Goal: Task Accomplishment & Management: Complete application form

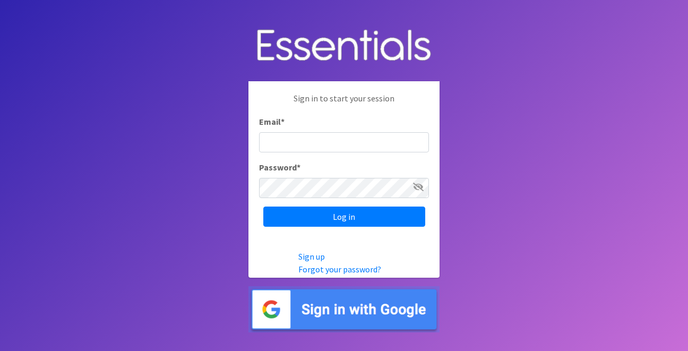
click at [348, 144] on input "Email *" at bounding box center [344, 142] width 170 height 20
type input "info@jaxdiaperbank.org"
click at [263, 206] on input "Log in" at bounding box center [344, 216] width 162 height 20
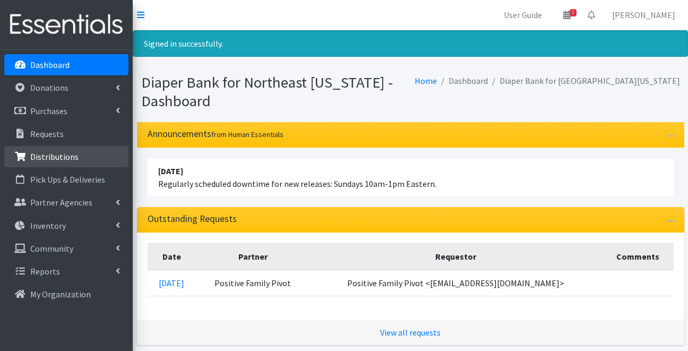
click at [62, 156] on p "Distributions" at bounding box center [54, 156] width 48 height 11
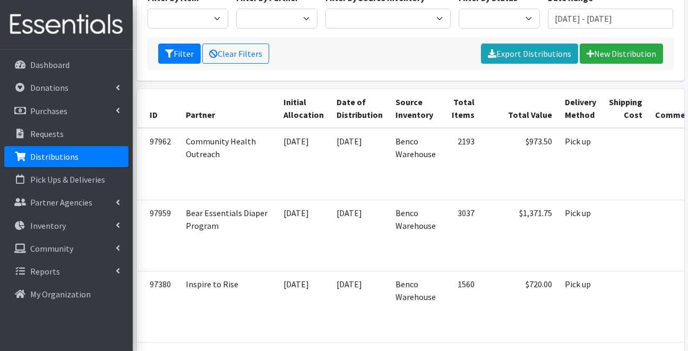
scroll to position [137, 0]
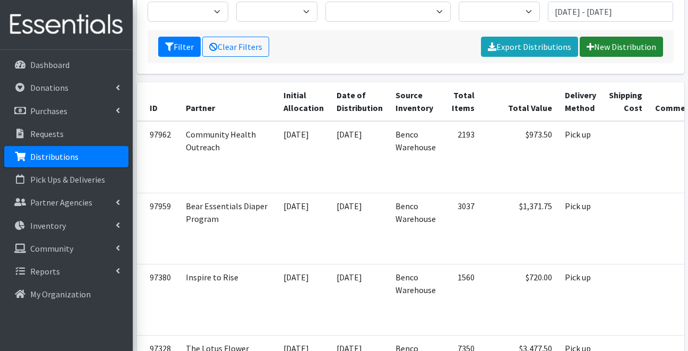
click at [613, 48] on link "New Distribution" at bounding box center [620, 47] width 83 height 20
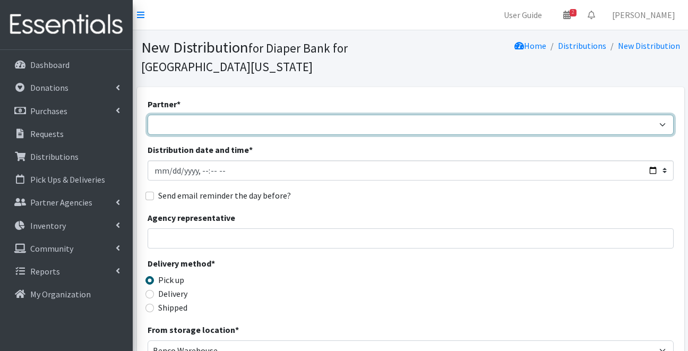
click at [264, 128] on select "Adore Me Nanny Bear Essentials Diaper Program Children of Inmates Community Hea…" at bounding box center [411, 125] width 526 height 20
select select "5452"
click at [148, 115] on select "Adore Me Nanny Bear Essentials Diaper Program Children of Inmates Community Hea…" at bounding box center [411, 125] width 526 height 20
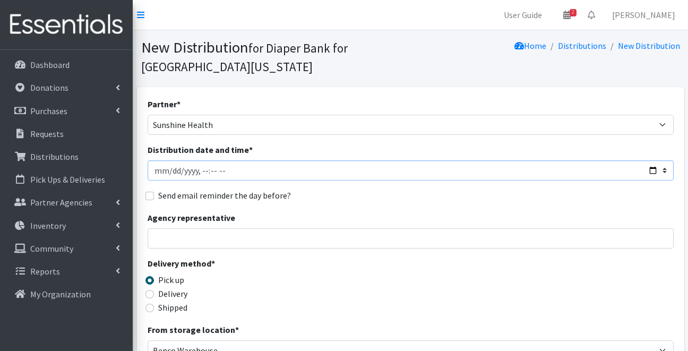
click at [214, 172] on input "Distribution date and time *" at bounding box center [411, 170] width 526 height 20
click at [221, 171] on input "Distribution date and time *" at bounding box center [411, 170] width 526 height 20
type input "2025-10-09T11:00"
click at [228, 238] on input "Agency representative" at bounding box center [411, 238] width 526 height 20
type input "Janice Hawkins"
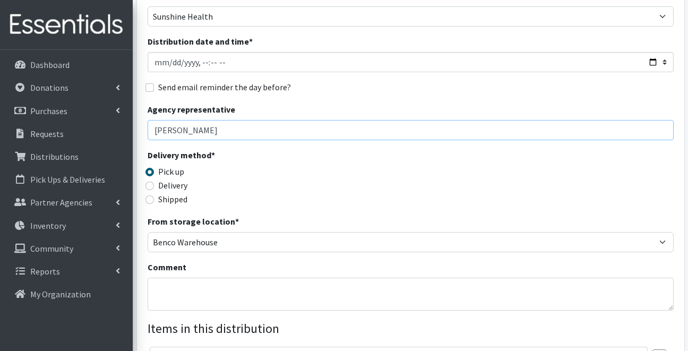
scroll to position [118, 0]
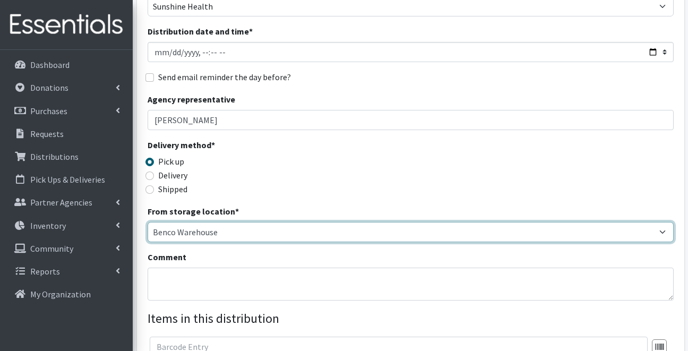
click at [229, 233] on select "Benco Warehouse Sunshine Health" at bounding box center [411, 232] width 526 height 20
select select "449"
click at [148, 222] on select "Benco Warehouse Sunshine Health" at bounding box center [411, 232] width 526 height 20
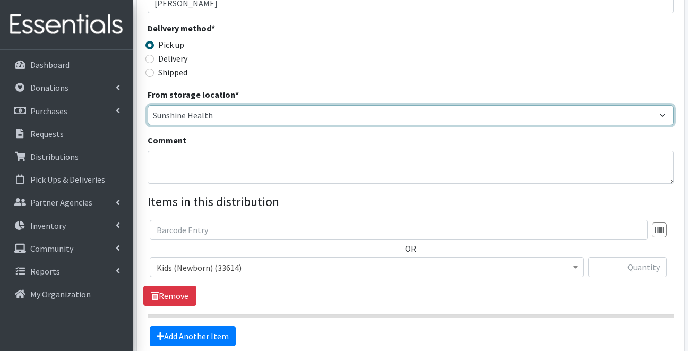
scroll to position [240, 0]
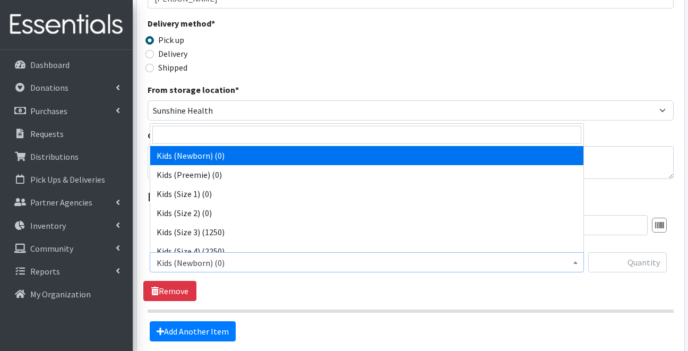
click at [228, 258] on span "Kids (Newborn) (0)" at bounding box center [367, 262] width 420 height 15
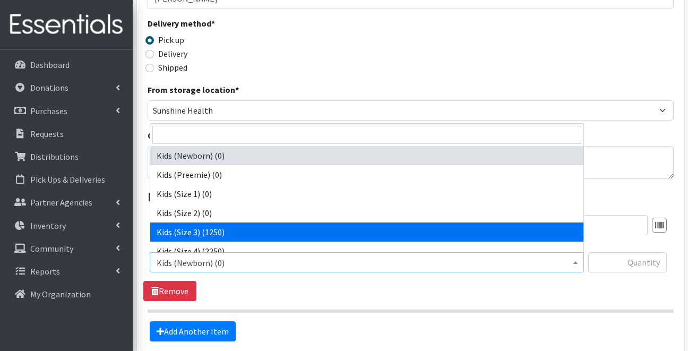
select select "4132"
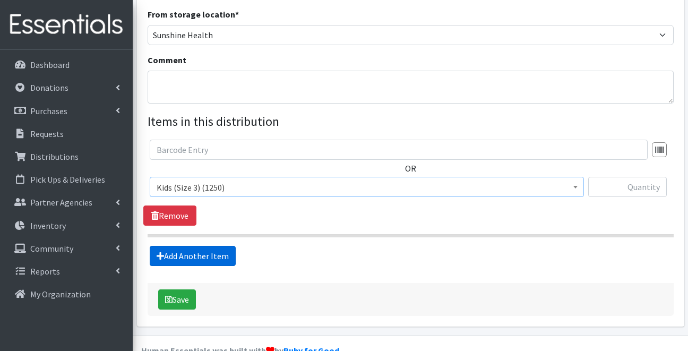
click at [219, 256] on link "Add Another Item" at bounding box center [193, 256] width 86 height 20
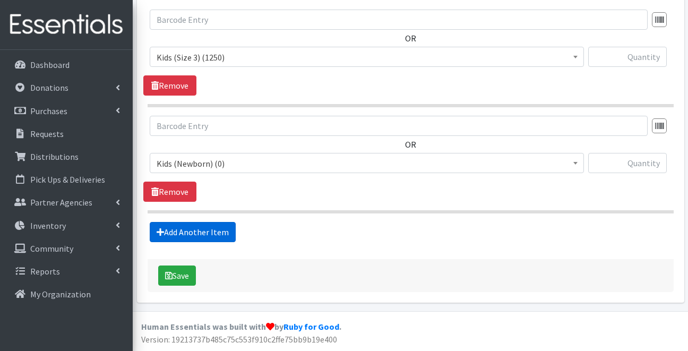
click at [217, 235] on link "Add Another Item" at bounding box center [193, 232] width 86 height 20
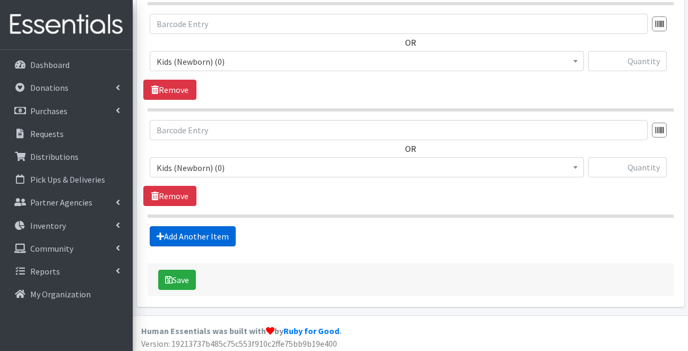
scroll to position [551, 0]
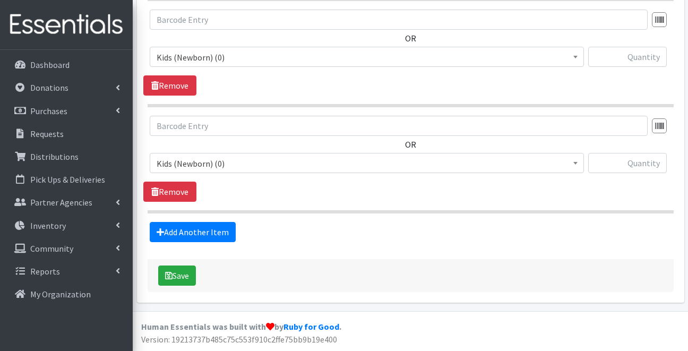
click at [250, 58] on span "Kids (Newborn) (0)" at bounding box center [367, 57] width 420 height 15
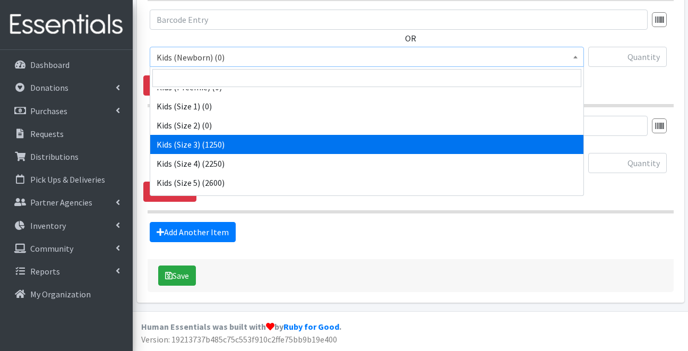
scroll to position [33, 0]
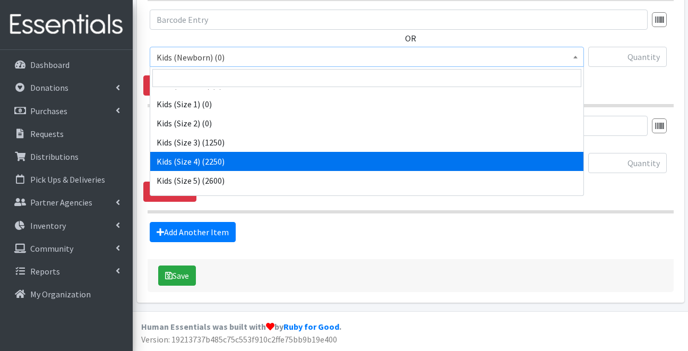
select select "4133"
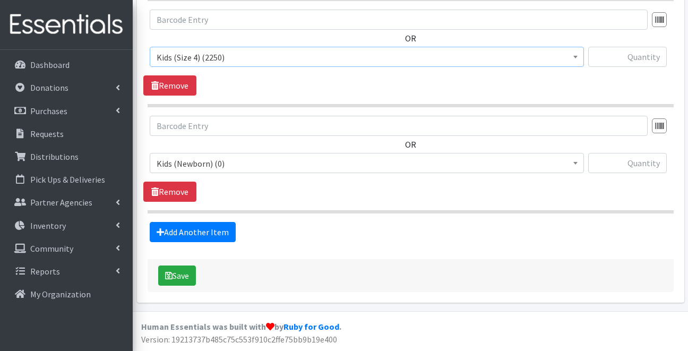
click at [240, 164] on span "Kids (Newborn) (0)" at bounding box center [367, 163] width 420 height 15
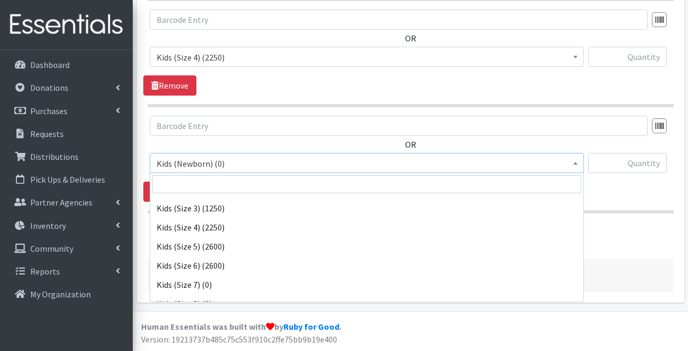
scroll to position [77, 0]
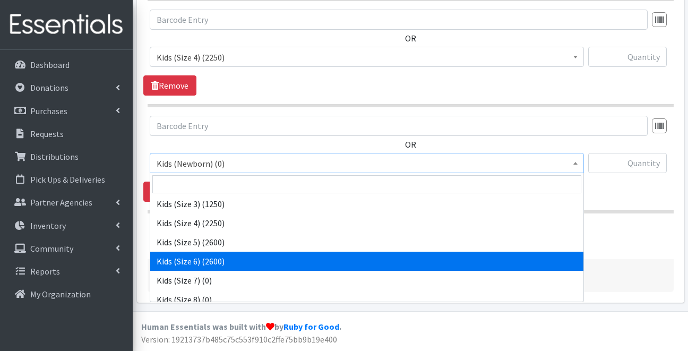
select select "4135"
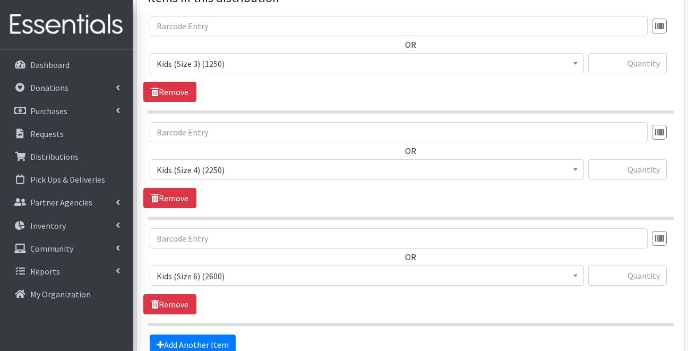
scroll to position [428, 0]
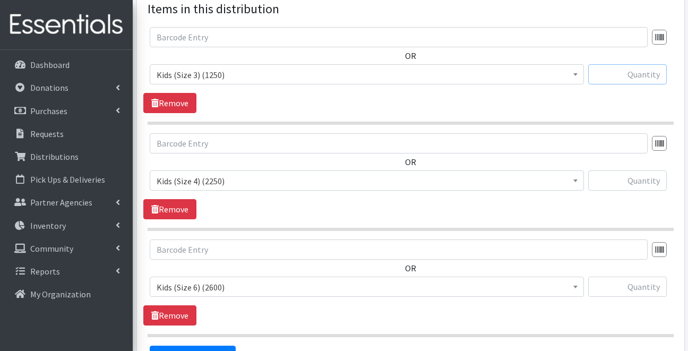
click at [634, 79] on input "text" at bounding box center [627, 74] width 79 height 20
type input "500"
click at [600, 179] on input "text" at bounding box center [627, 180] width 79 height 20
type input "900"
click at [653, 291] on input "text" at bounding box center [627, 286] width 79 height 20
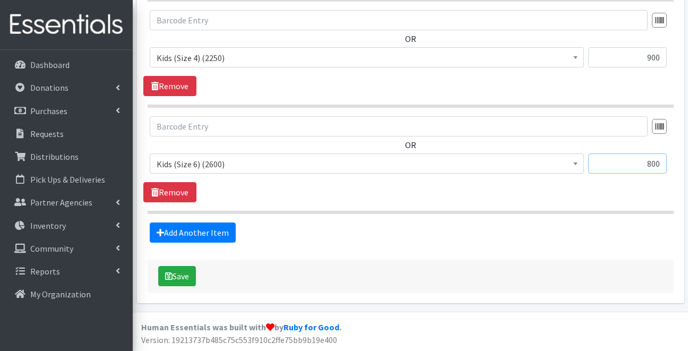
scroll to position [551, 0]
type input "800"
click at [192, 276] on button "Save" at bounding box center [177, 275] width 38 height 20
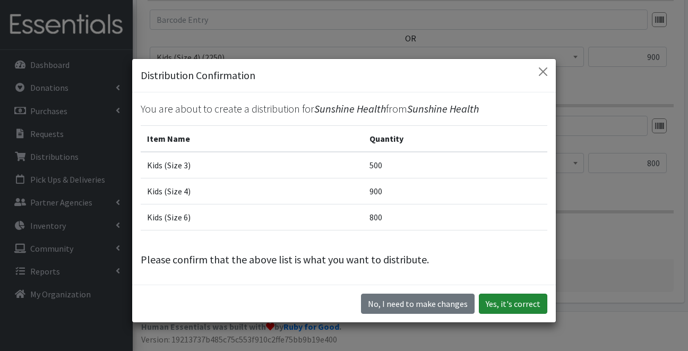
click at [519, 305] on button "Yes, it's correct" at bounding box center [513, 303] width 68 height 20
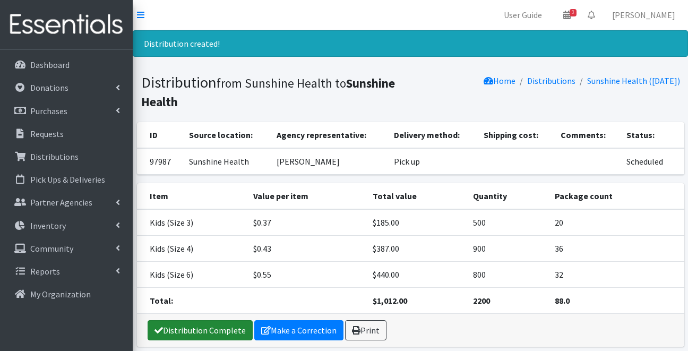
click at [221, 324] on link "Distribution Complete" at bounding box center [200, 330] width 105 height 20
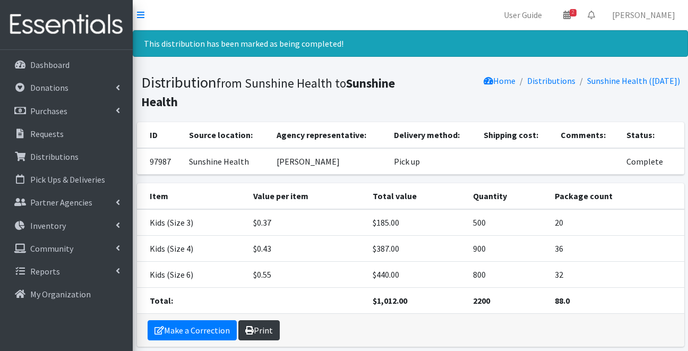
click at [272, 330] on link "Print" at bounding box center [258, 330] width 41 height 20
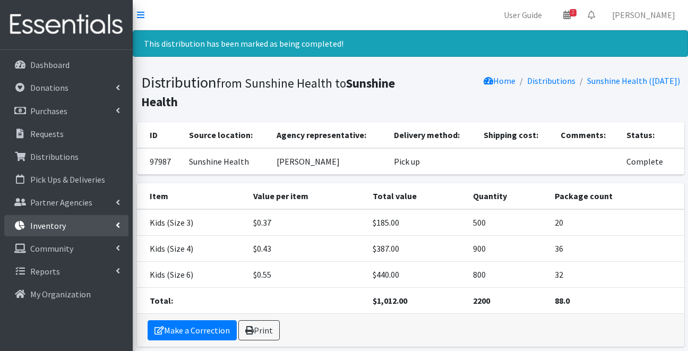
click at [76, 231] on link "Inventory" at bounding box center [66, 225] width 124 height 21
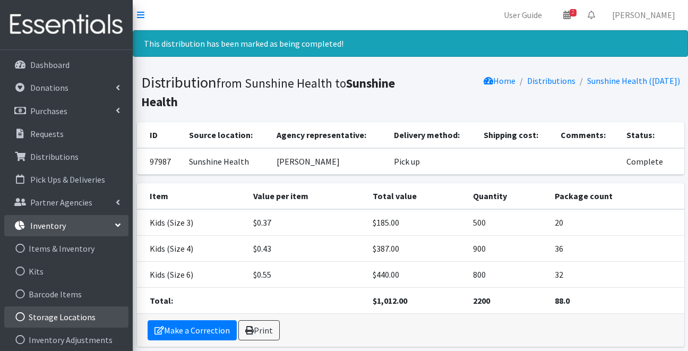
click at [80, 312] on link "Storage Locations" at bounding box center [66, 316] width 124 height 21
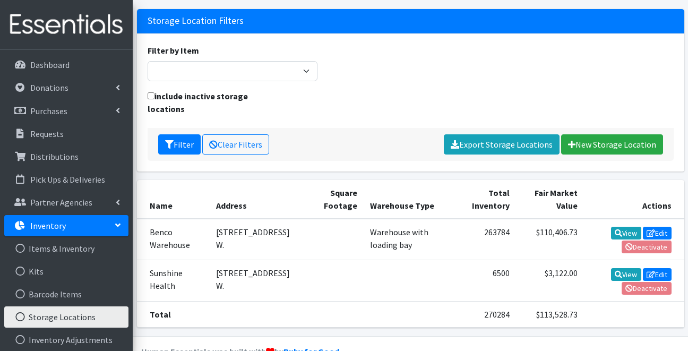
scroll to position [101, 0]
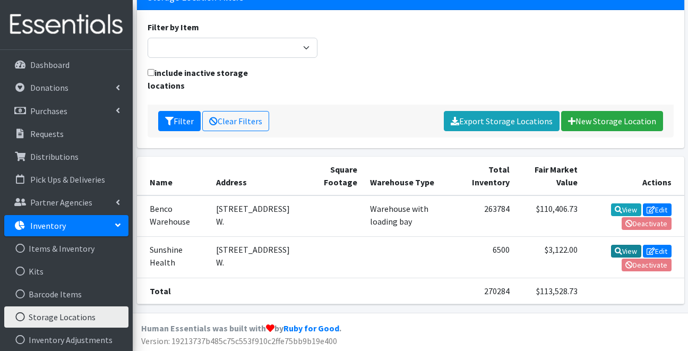
click at [616, 247] on icon at bounding box center [617, 250] width 7 height 7
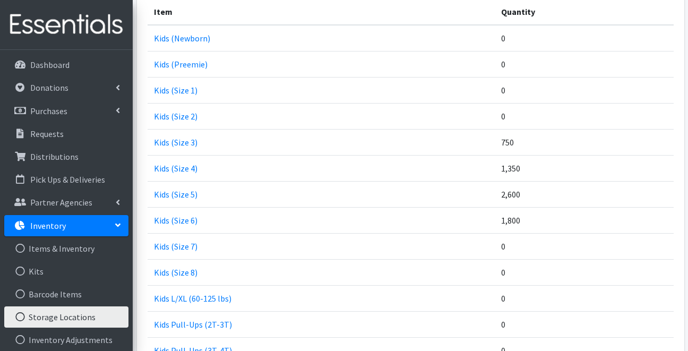
scroll to position [239, 0]
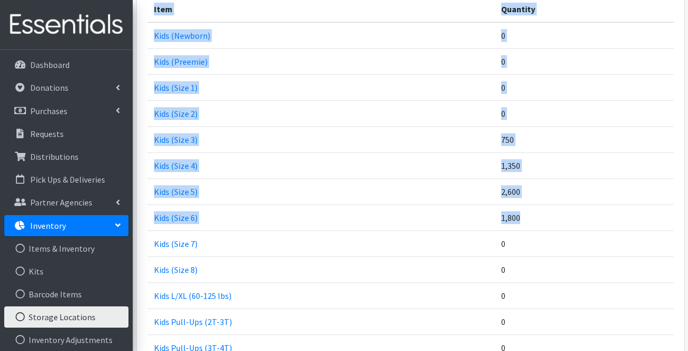
drag, startPoint x: 142, startPoint y: 137, endPoint x: 465, endPoint y: 235, distance: 337.6
click at [465, 235] on div "Show Inventory at Date: View (historical data collected since [DATE]) Item Quan…" at bounding box center [410, 205] width 547 height 557
click at [465, 235] on td "Kids (Size 7)" at bounding box center [321, 243] width 347 height 26
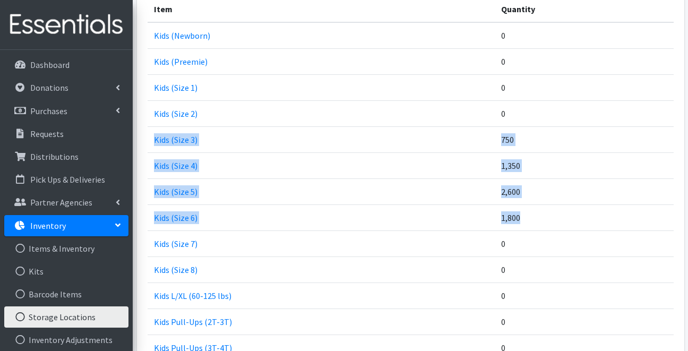
drag, startPoint x: 532, startPoint y: 221, endPoint x: 155, endPoint y: 133, distance: 386.4
click at [155, 133] on tbody "Kids (Newborn) 0 Kids (Preemie) 0 Kids (Size 1) 0 Kids (Size 2) 0 Kids (Size 3)…" at bounding box center [411, 230] width 526 height 417
copy tbody "Kids (Size 3) 750 Kids (Size 4) 1,350 Kids (Size 5) 2,600 Kids (Size 6) 1,800"
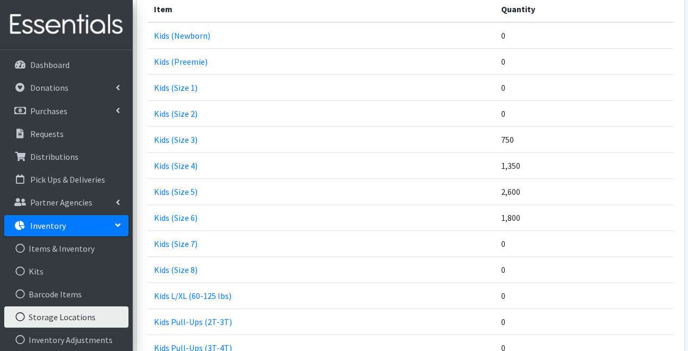
click at [433, 76] on td "Kids (Size 1)" at bounding box center [321, 87] width 347 height 26
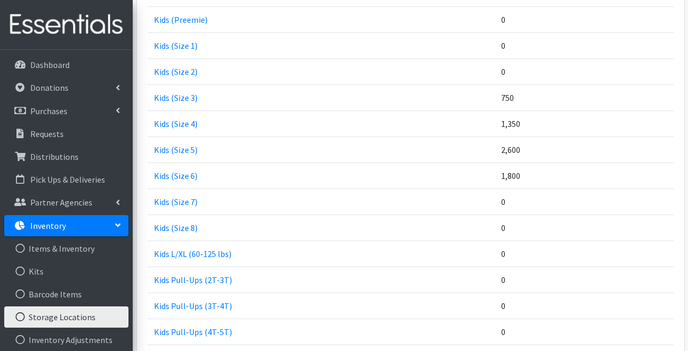
scroll to position [0, 0]
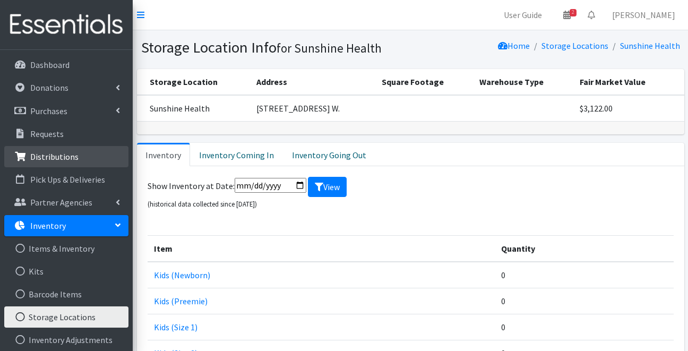
click at [55, 161] on p "Distributions" at bounding box center [54, 156] width 48 height 11
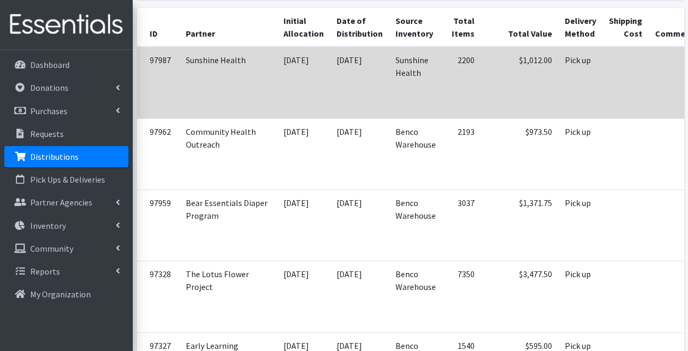
scroll to position [0, 47]
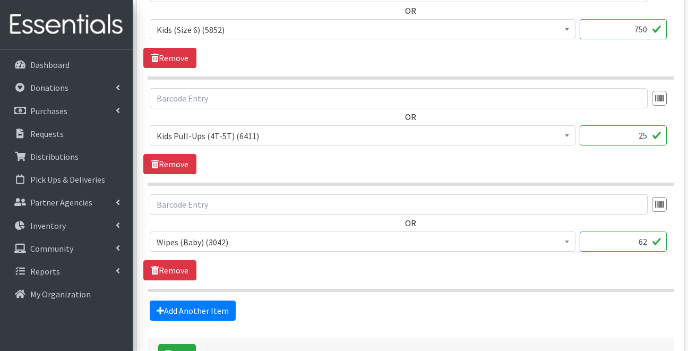
scroll to position [1007, 0]
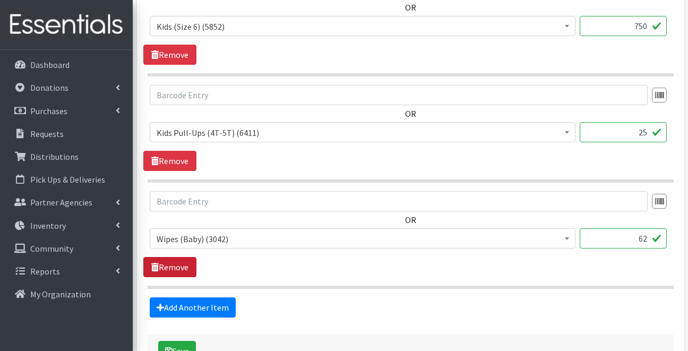
click at [185, 264] on link "Remove" at bounding box center [169, 267] width 53 height 20
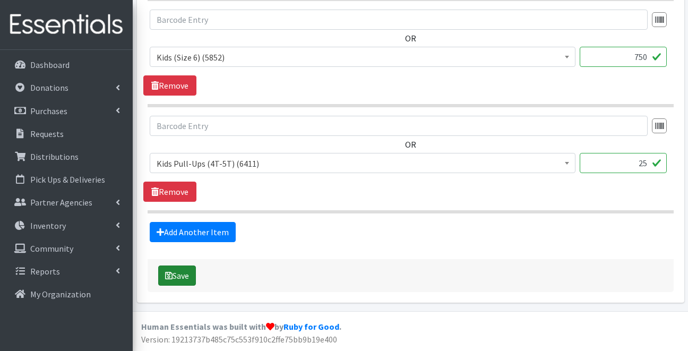
click at [184, 273] on button "Save" at bounding box center [177, 275] width 38 height 20
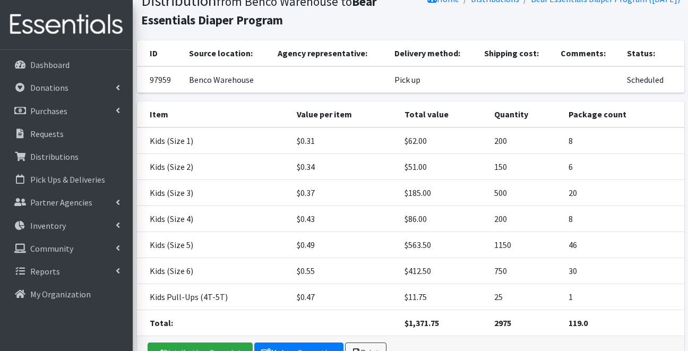
scroll to position [148, 0]
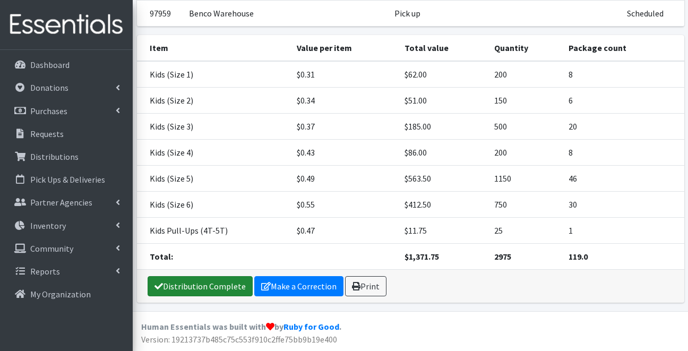
click at [185, 287] on link "Distribution Complete" at bounding box center [200, 286] width 105 height 20
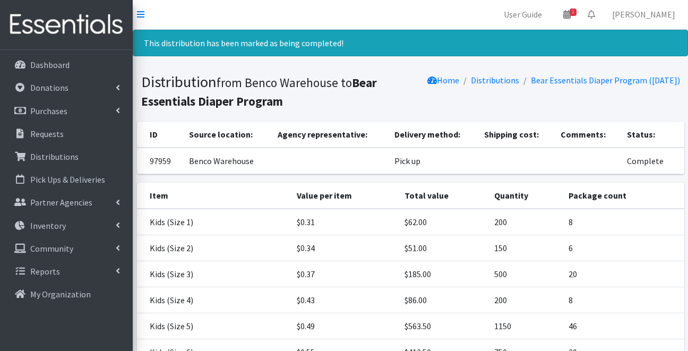
scroll to position [0, 0]
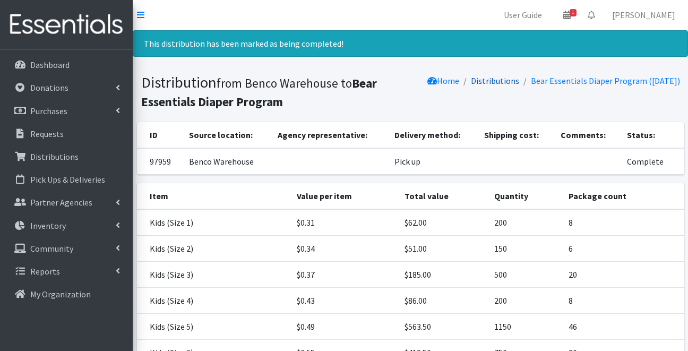
click at [500, 79] on link "Distributions" at bounding box center [495, 80] width 48 height 11
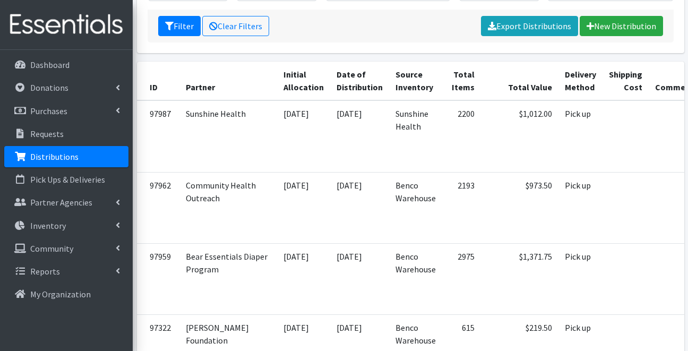
scroll to position [0, 47]
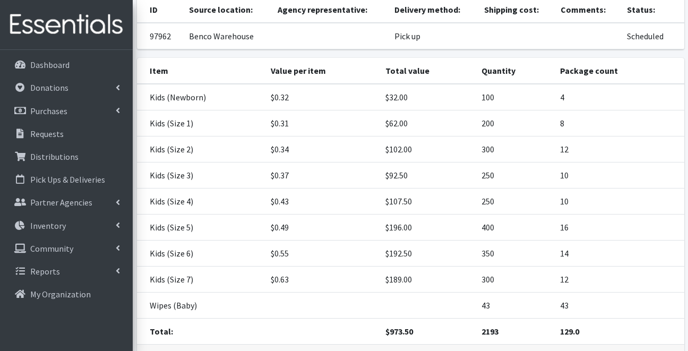
scroll to position [165, 0]
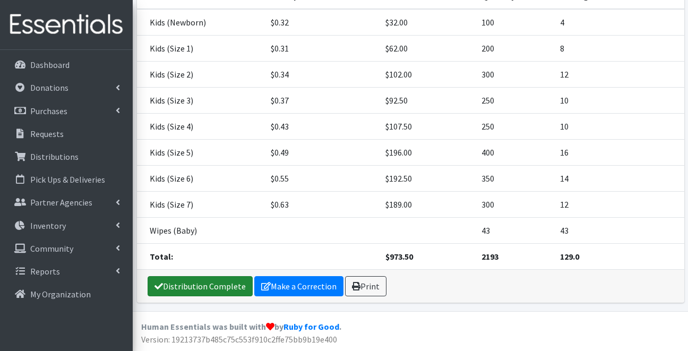
click at [221, 289] on link "Distribution Complete" at bounding box center [200, 286] width 105 height 20
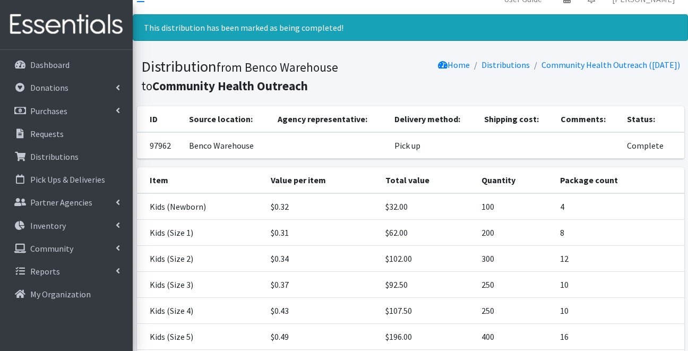
scroll to position [0, 0]
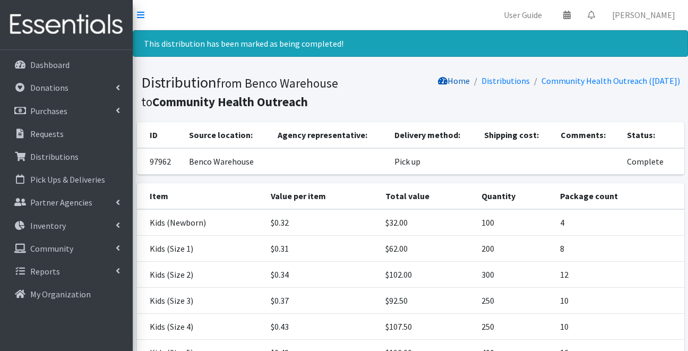
click at [450, 83] on link "Home" at bounding box center [454, 80] width 32 height 11
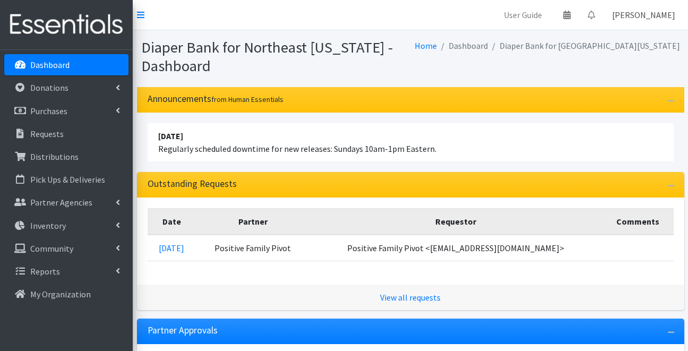
click at [639, 18] on link "[PERSON_NAME]" at bounding box center [643, 14] width 80 height 21
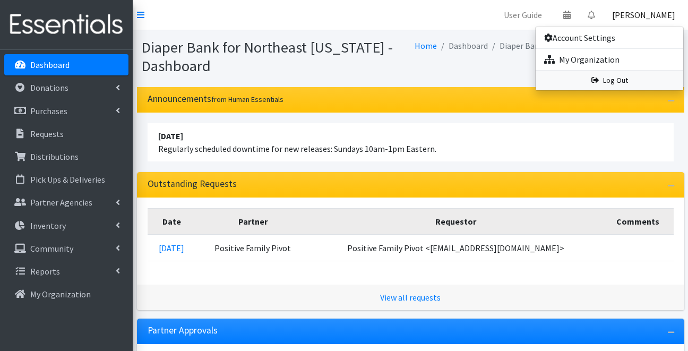
click at [613, 80] on link "Log Out" at bounding box center [609, 81] width 148 height 20
